Goal: Transaction & Acquisition: Purchase product/service

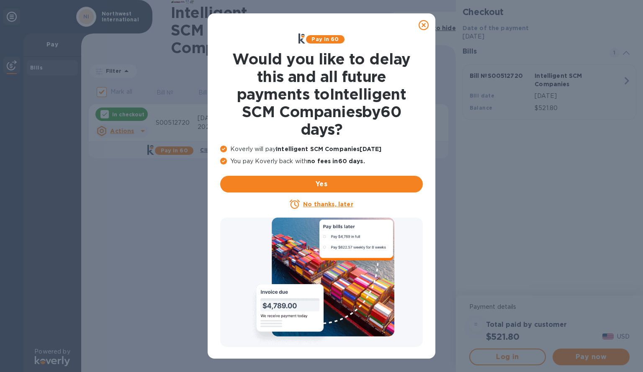
click at [423, 25] on icon at bounding box center [424, 25] width 10 height 10
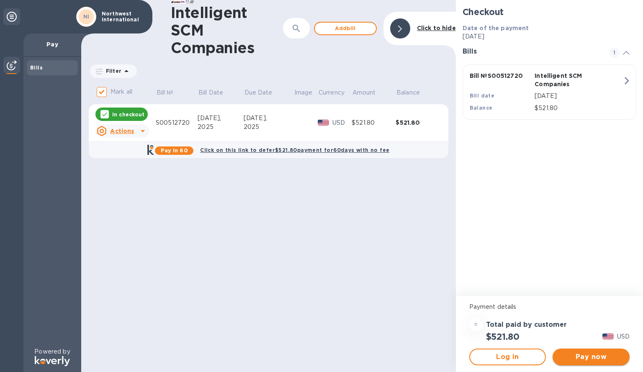
click at [594, 360] on span "Pay now" at bounding box center [591, 357] width 64 height 10
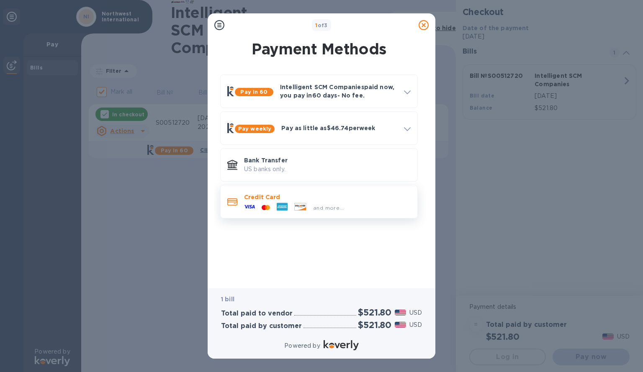
click at [295, 213] on div "and more..." at bounding box center [294, 207] width 106 height 13
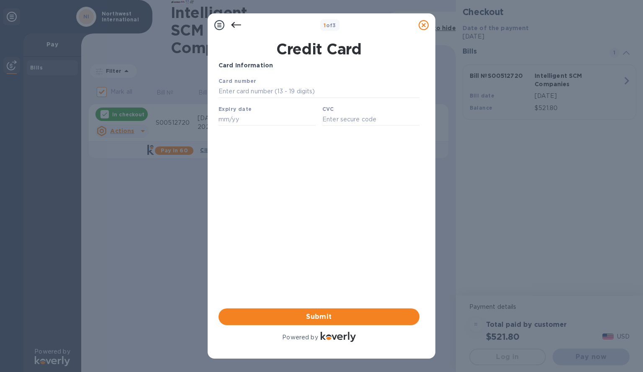
click at [237, 22] on icon at bounding box center [236, 25] width 10 height 10
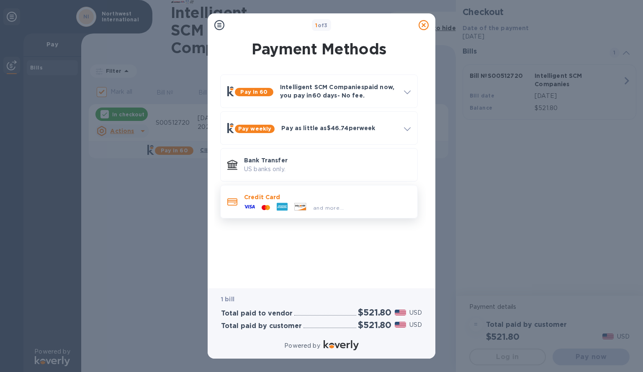
click at [351, 206] on div "and more..." at bounding box center [327, 205] width 167 height 9
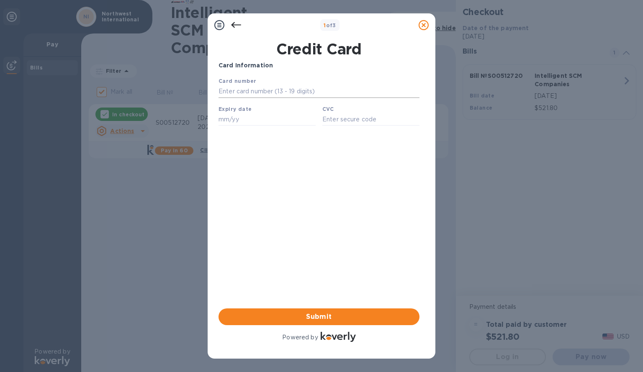
click at [297, 94] on input "text" at bounding box center [318, 91] width 201 height 13
type input "[CREDIT_CARD_NUMBER]"
type input "07/27"
type input "900"
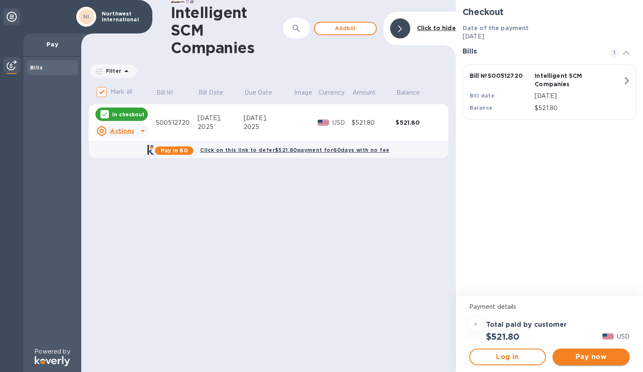
click at [572, 355] on span "Pay now" at bounding box center [591, 357] width 64 height 10
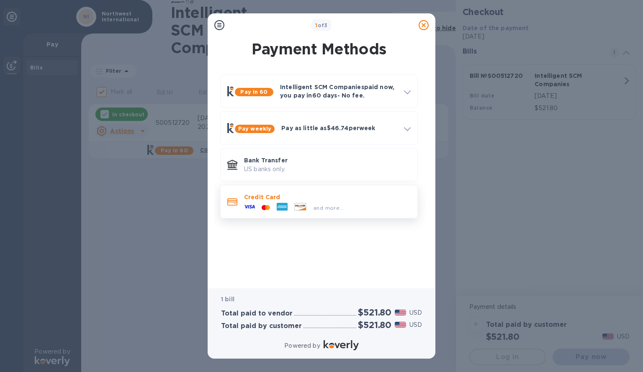
click at [292, 198] on p "Credit Card" at bounding box center [327, 197] width 167 height 8
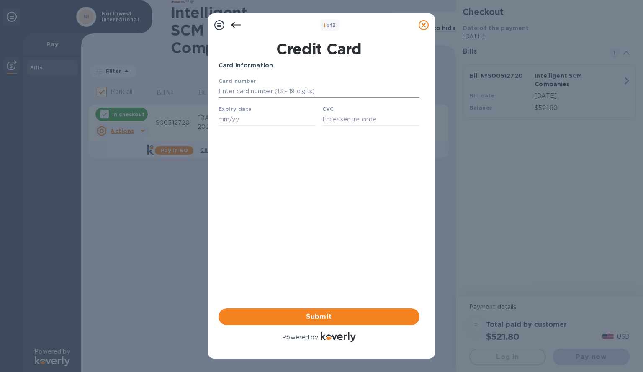
click at [264, 95] on input "text" at bounding box center [318, 91] width 201 height 13
type input "[CREDIT_CARD_NUMBER]"
type input "04/27"
type input "991"
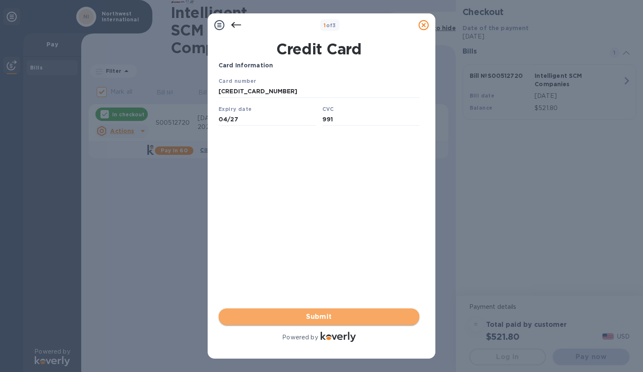
click at [329, 319] on span "Submit" at bounding box center [319, 317] width 188 height 10
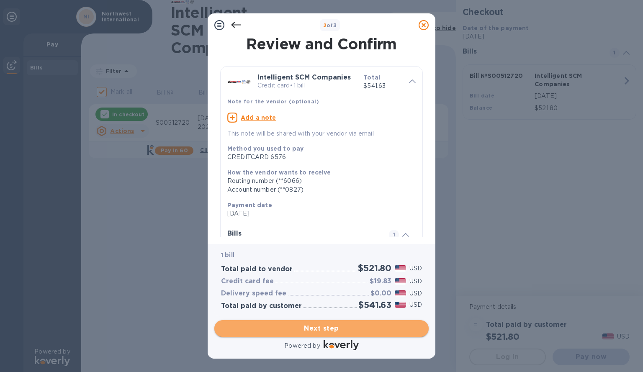
click at [325, 329] on span "Next step" at bounding box center [321, 329] width 201 height 10
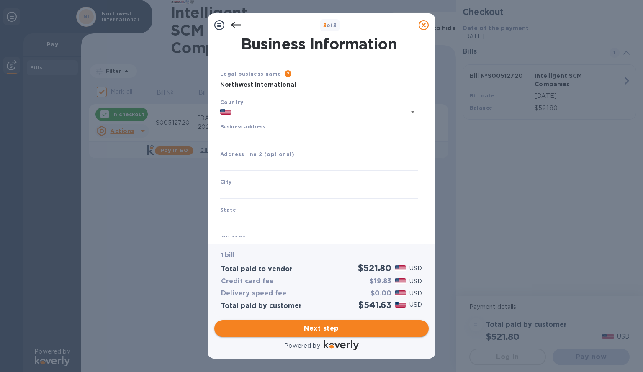
type input "[GEOGRAPHIC_DATA]"
click at [260, 134] on input "Business address" at bounding box center [319, 137] width 198 height 13
type input "[STREET_ADDRESS][PERSON_NAME]"
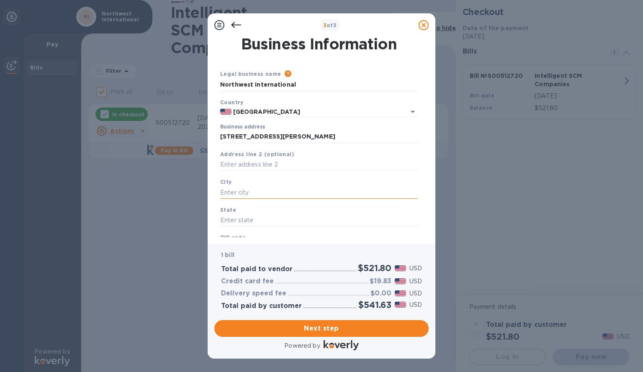
click at [252, 193] on input "text" at bounding box center [319, 192] width 198 height 13
type input "conroe"
click at [244, 226] on input "text" at bounding box center [319, 220] width 198 height 13
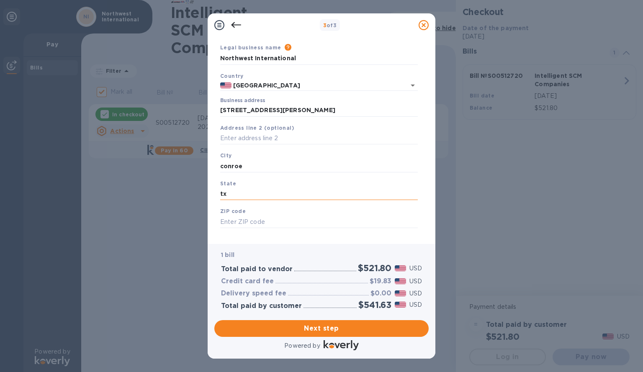
scroll to position [37, 0]
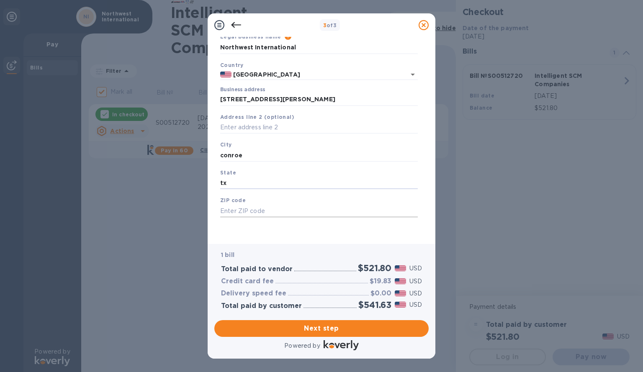
type input "tx"
click at [244, 215] on input "text" at bounding box center [319, 211] width 198 height 13
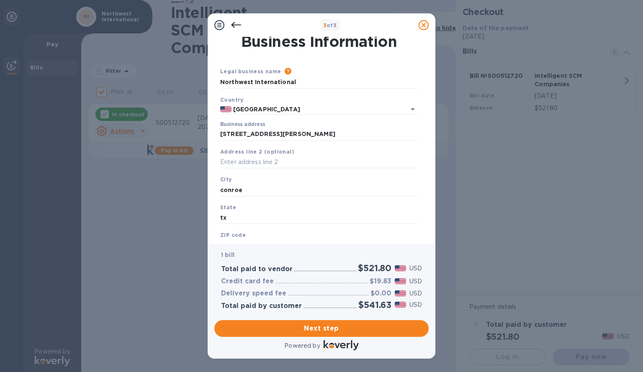
scroll to position [15, 0]
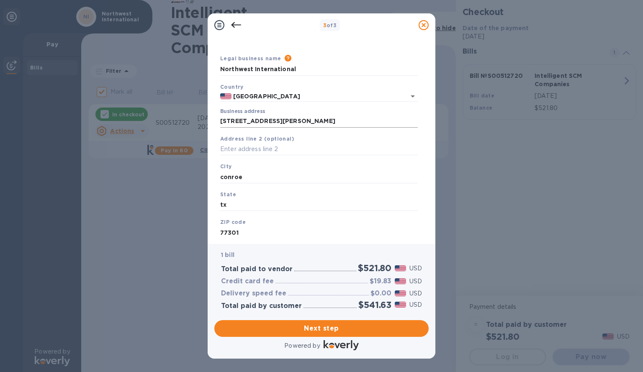
type input "77301"
click at [307, 124] on input "[STREET_ADDRESS][PERSON_NAME]" at bounding box center [319, 121] width 198 height 13
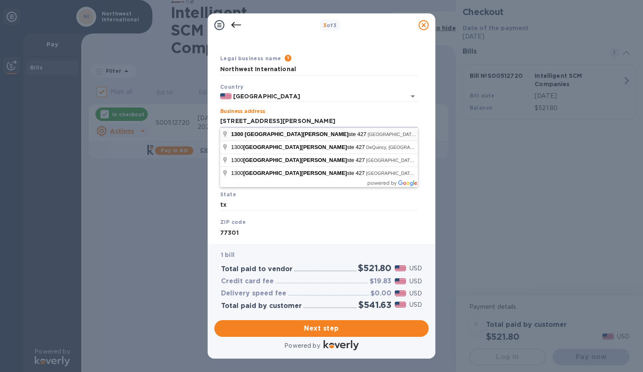
type input "[STREET_ADDRESS][PERSON_NAME]"
type input "Conroe"
type input "[GEOGRAPHIC_DATA]"
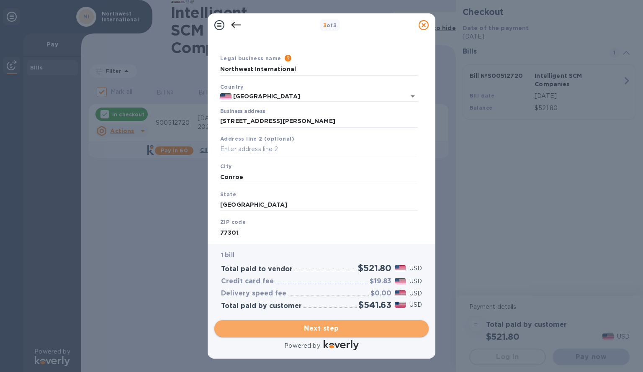
click at [333, 329] on span "Next step" at bounding box center [321, 329] width 201 height 10
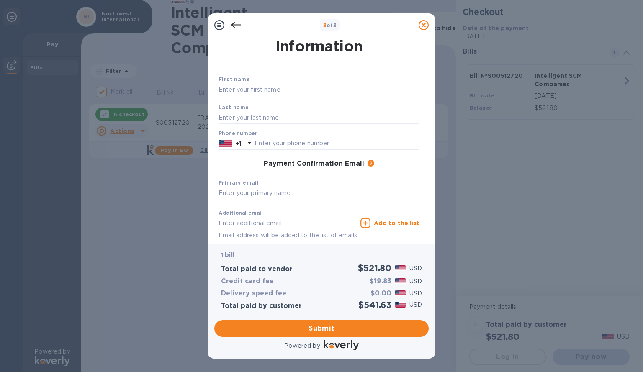
click at [298, 87] on input "text" at bounding box center [318, 90] width 201 height 13
type input "Ekko"
type input "[PERSON_NAME]"
type input "5034499665"
type input "[EMAIL_ADDRESS][DOMAIN_NAME]"
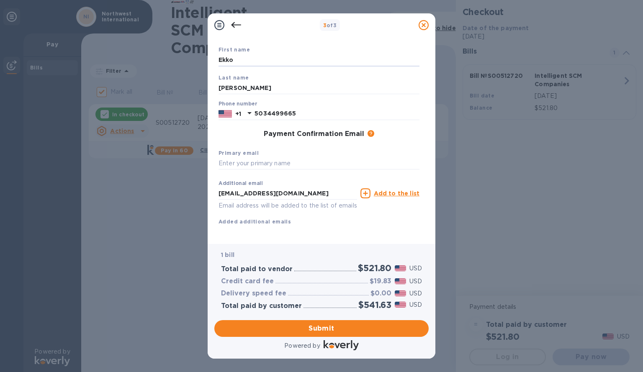
scroll to position [47, 0]
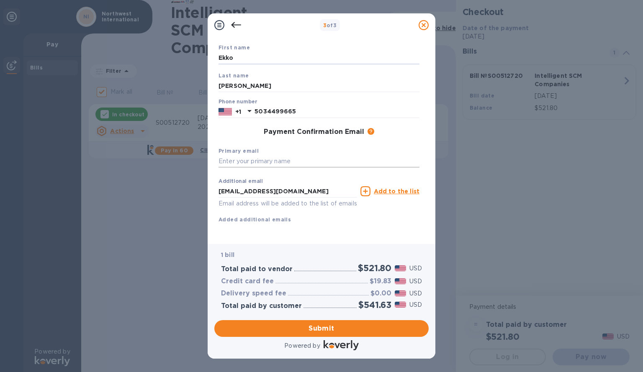
click at [268, 160] on input "text" at bounding box center [318, 161] width 201 height 13
click at [264, 161] on input "[EMAIL_ADDRESS][DOMAIN_NAME]" at bounding box center [318, 161] width 201 height 13
type input "[EMAIL_ADDRESS][DOMAIN_NAME]"
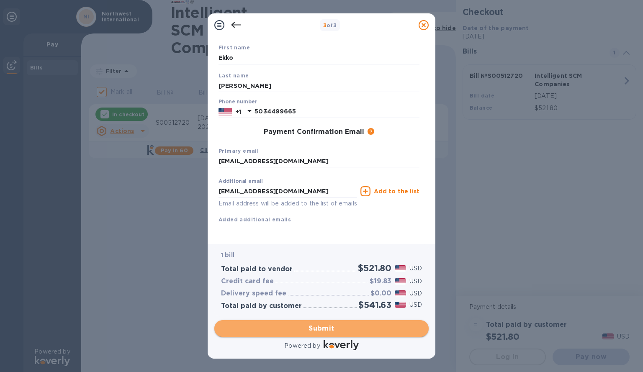
click at [324, 328] on span "Submit" at bounding box center [321, 329] width 201 height 10
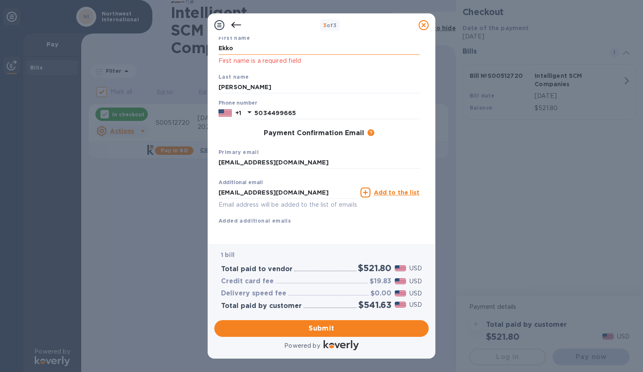
click at [294, 47] on input "Ekko" at bounding box center [318, 48] width 201 height 13
type input "Ekko"
click at [238, 90] on input "[PERSON_NAME]" at bounding box center [318, 87] width 201 height 13
type input "[PERSON_NAME]"
click at [392, 118] on input "5034499665" at bounding box center [336, 113] width 165 height 13
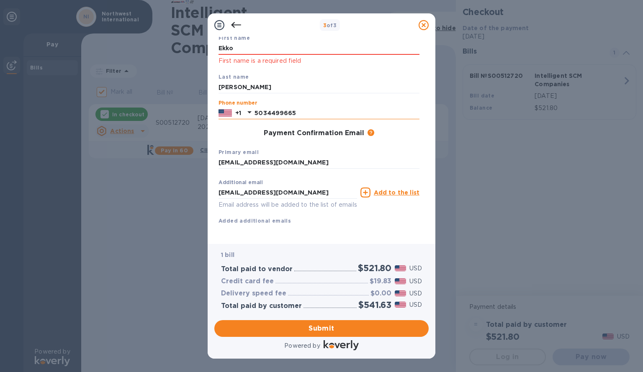
type input "5034499665"
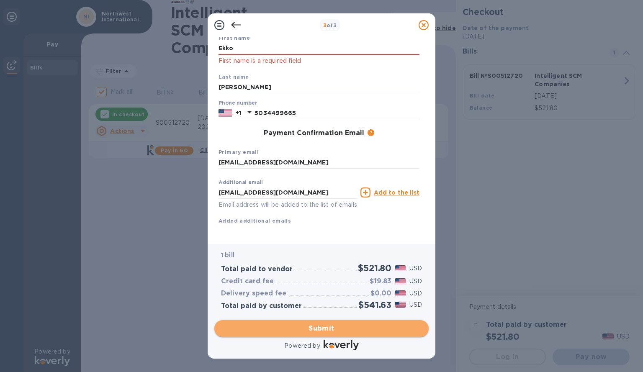
click at [331, 332] on span "Submit" at bounding box center [321, 329] width 201 height 10
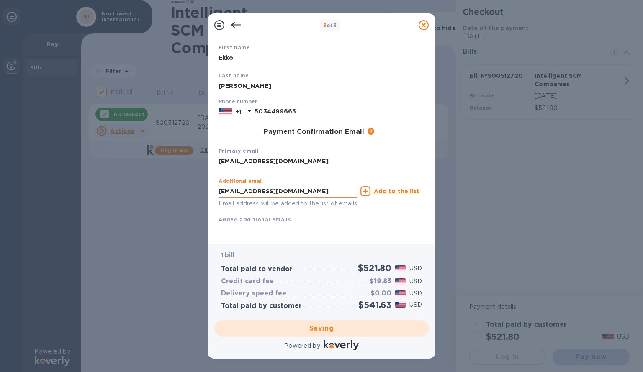
click at [342, 185] on input "[EMAIL_ADDRESS][DOMAIN_NAME]" at bounding box center [287, 191] width 139 height 13
type input "[EMAIL_ADDRESS][DOMAIN_NAME]"
drag, startPoint x: 314, startPoint y: 182, endPoint x: 197, endPoint y: 184, distance: 117.2
click at [197, 184] on div "3 of 3 Payment Contact Information First name [PERSON_NAME] Last name [PERSON_N…" at bounding box center [321, 186] width 643 height 372
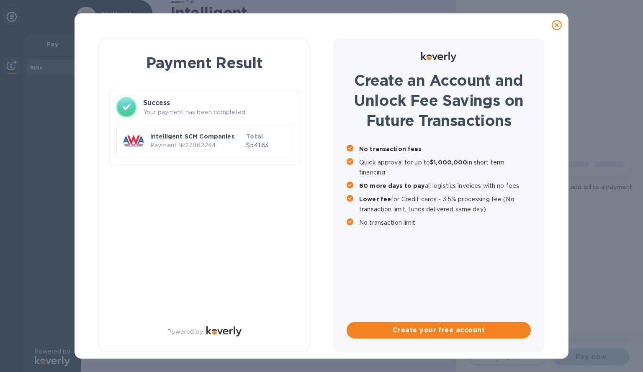
checkbox input "false"
click at [181, 148] on p "Payment № 27862244" at bounding box center [196, 145] width 93 height 9
click at [561, 25] on icon at bounding box center [557, 25] width 10 height 10
